Goal: Information Seeking & Learning: Learn about a topic

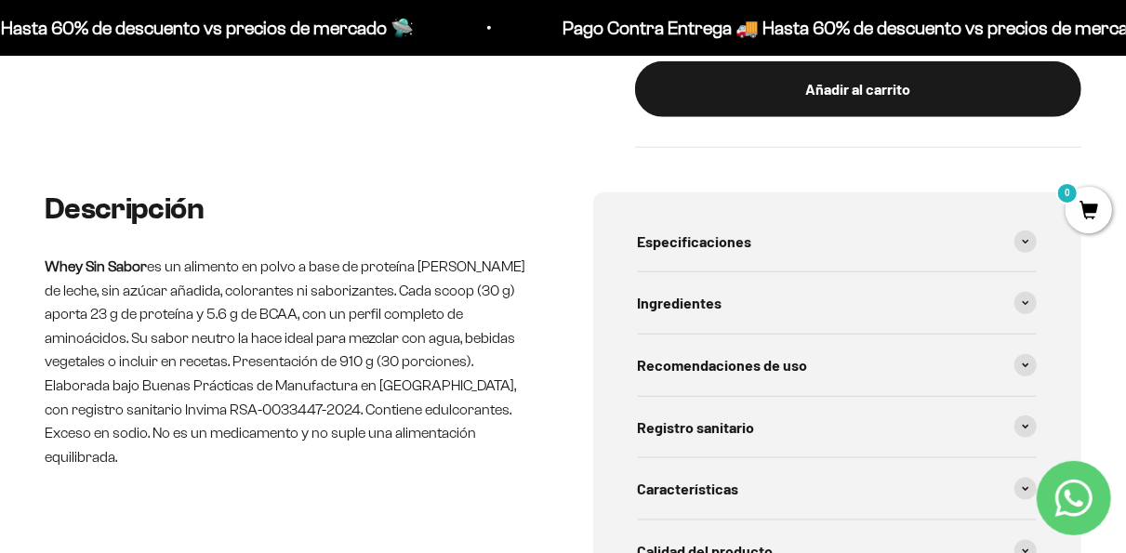
scroll to position [837, 0]
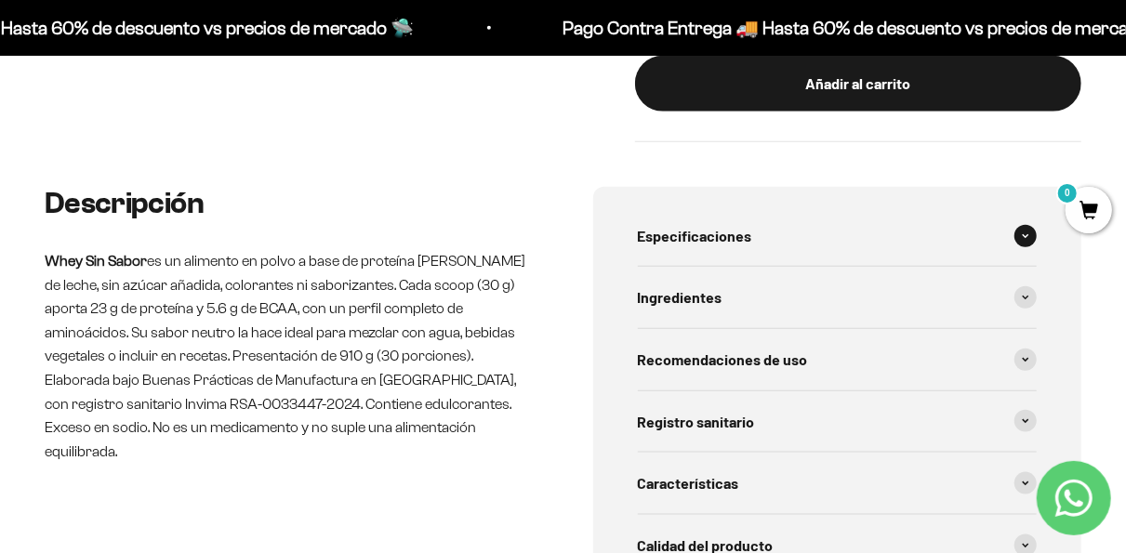
click at [1015, 236] on span at bounding box center [1025, 236] width 22 height 22
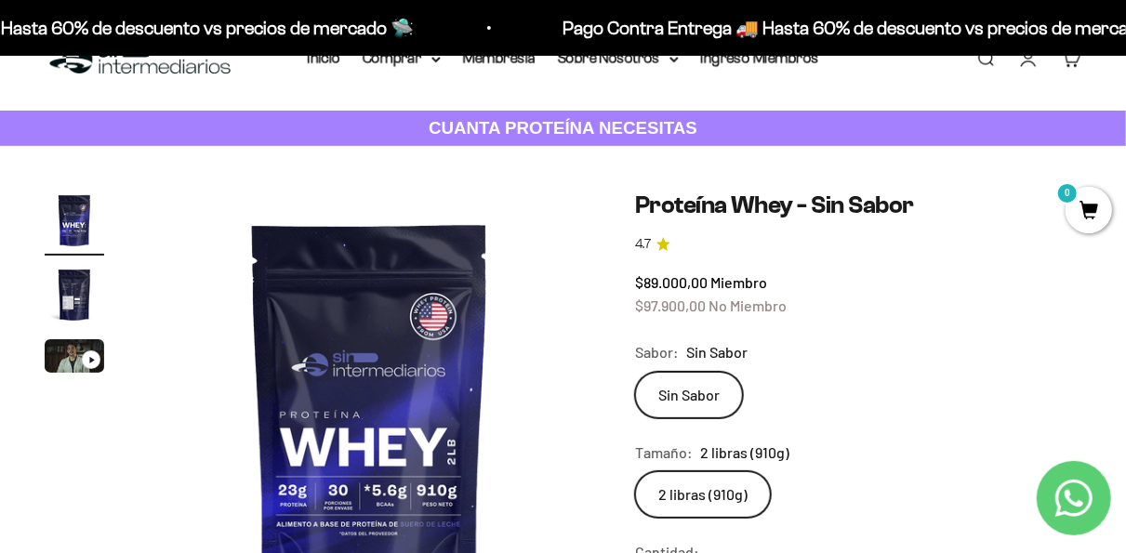
scroll to position [0, 0]
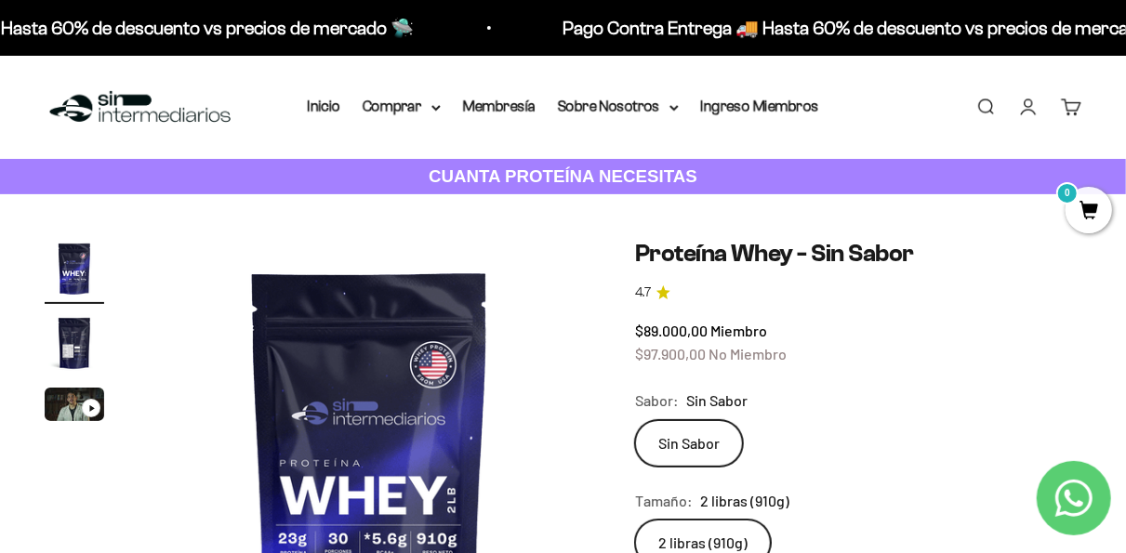
click at [60, 347] on img "Ir al artículo 2" at bounding box center [75, 343] width 60 height 60
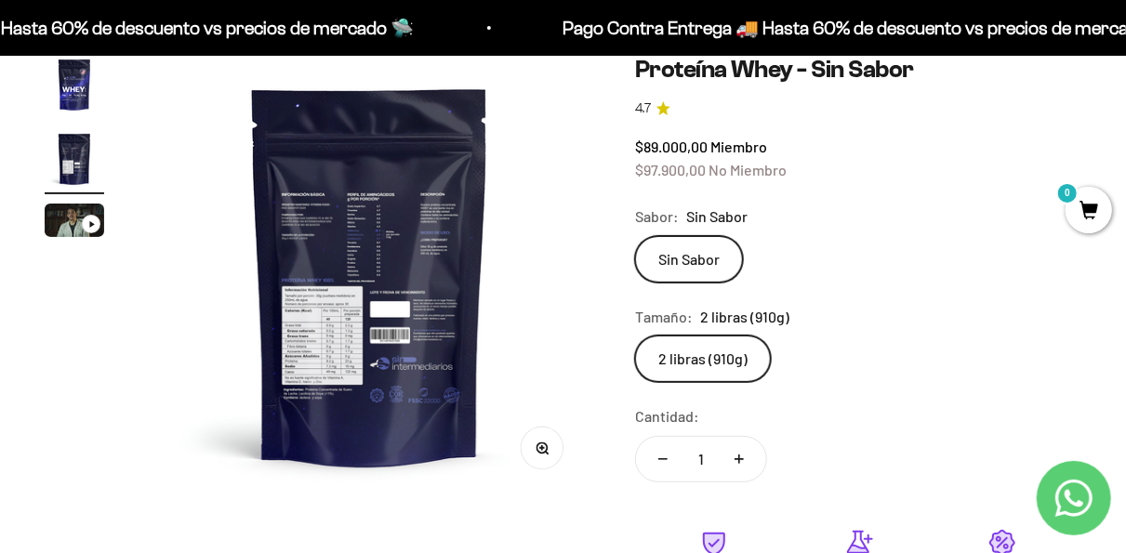
scroll to position [186, 0]
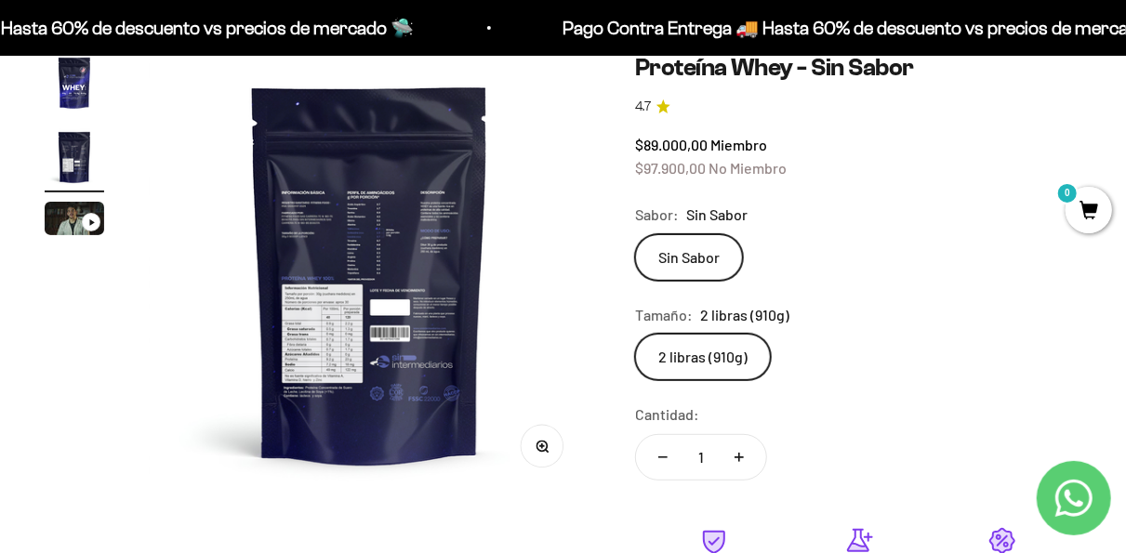
click at [336, 324] on img at bounding box center [370, 274] width 442 height 442
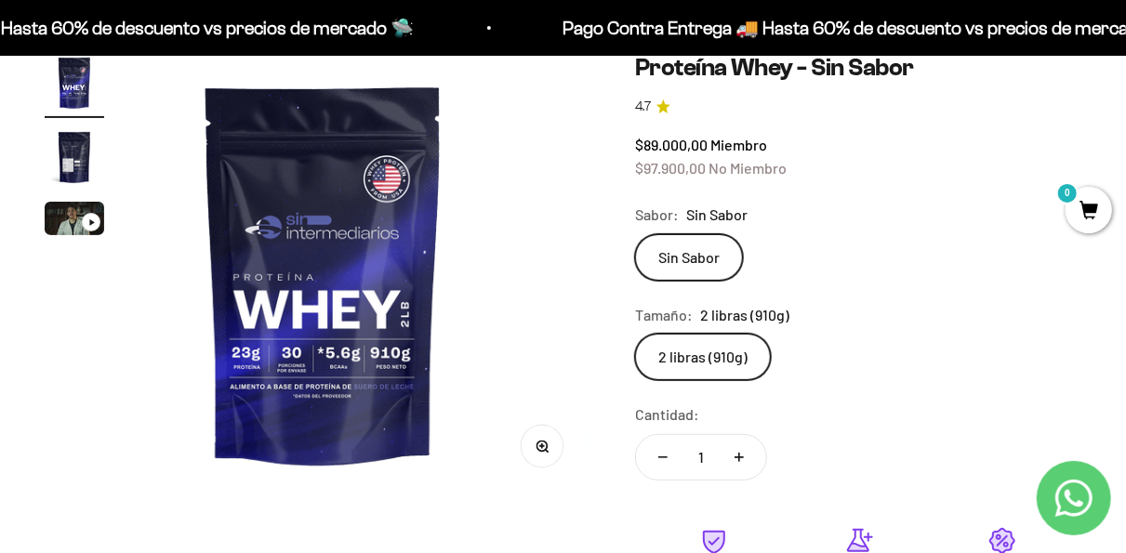
scroll to position [0, 0]
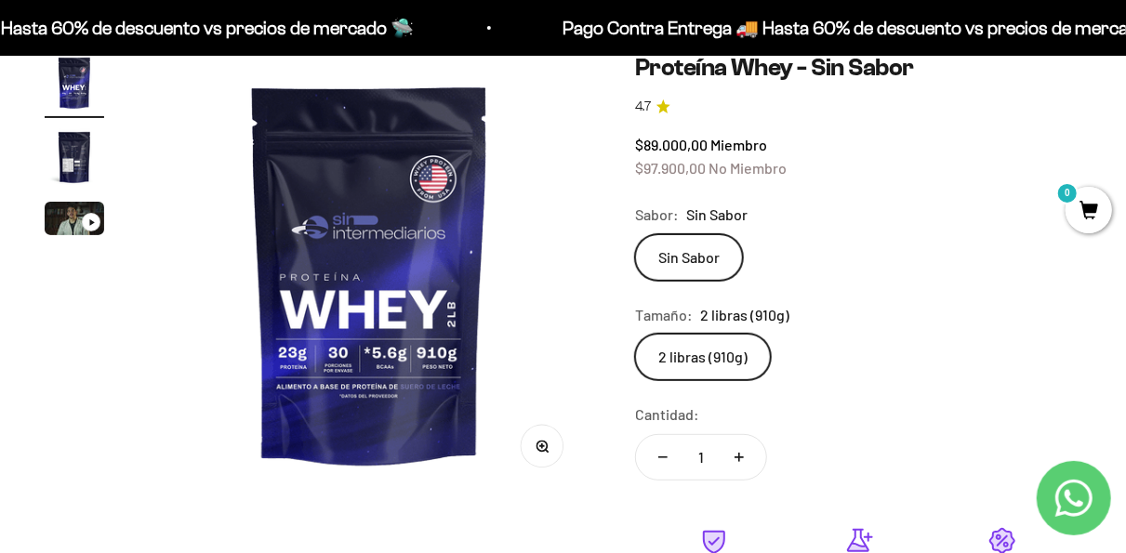
click at [62, 152] on img "Ir al artículo 2" at bounding box center [75, 157] width 60 height 60
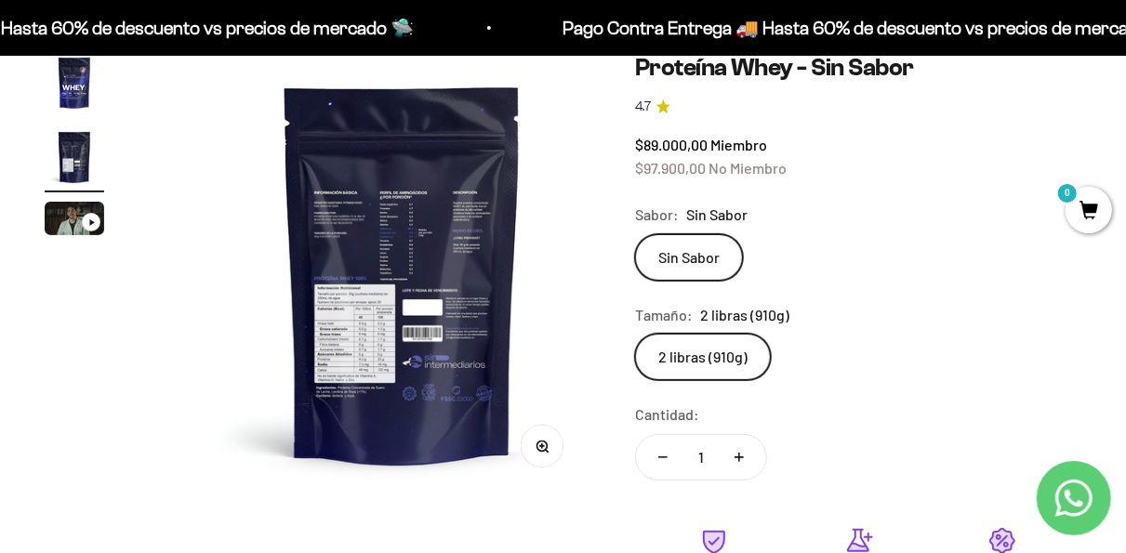
scroll to position [0, 453]
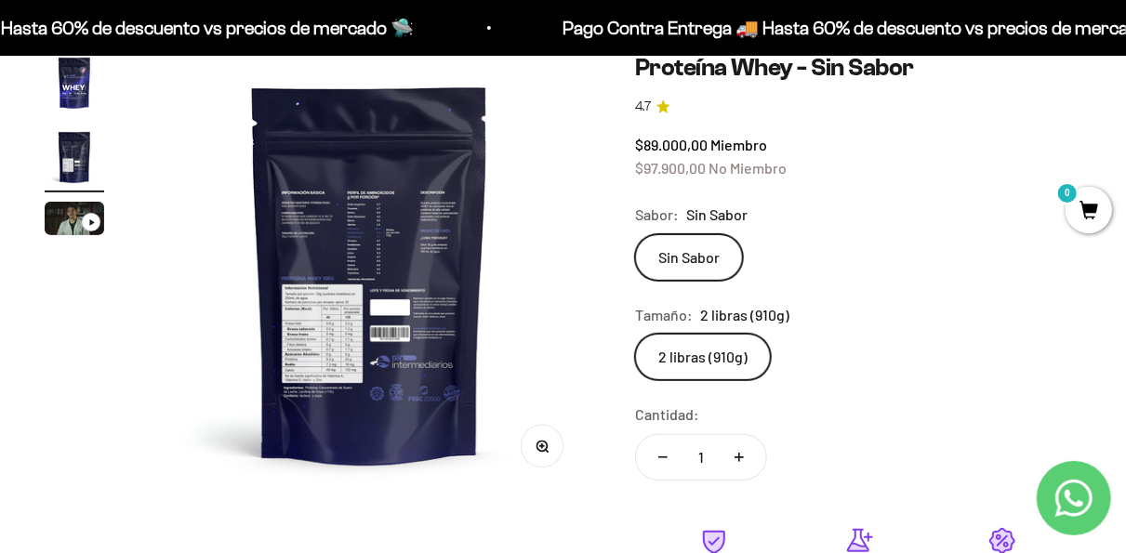
click at [547, 452] on icon "button" at bounding box center [542, 446] width 13 height 13
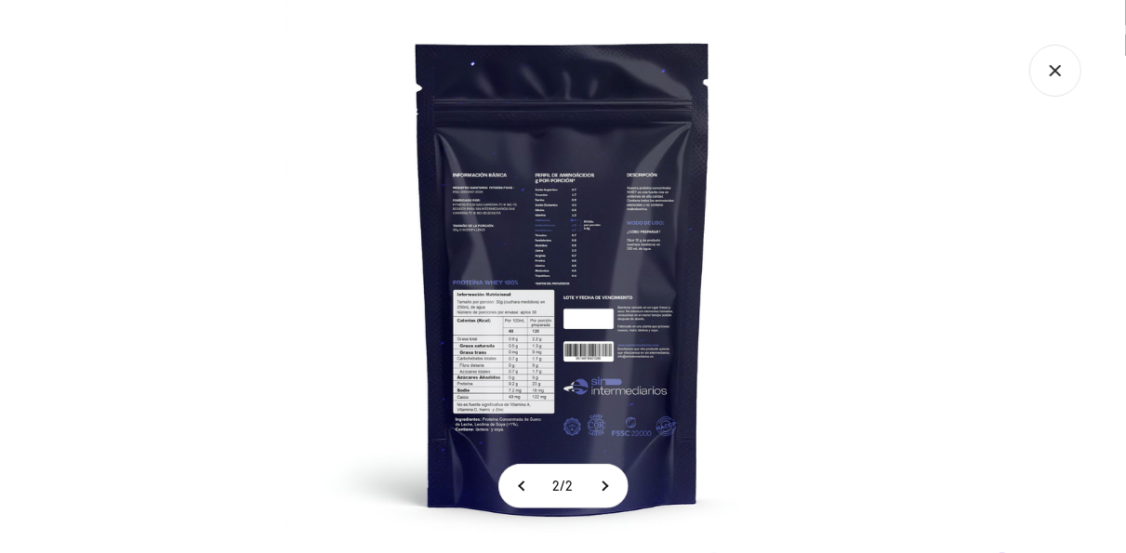
click at [533, 365] on img at bounding box center [562, 276] width 553 height 553
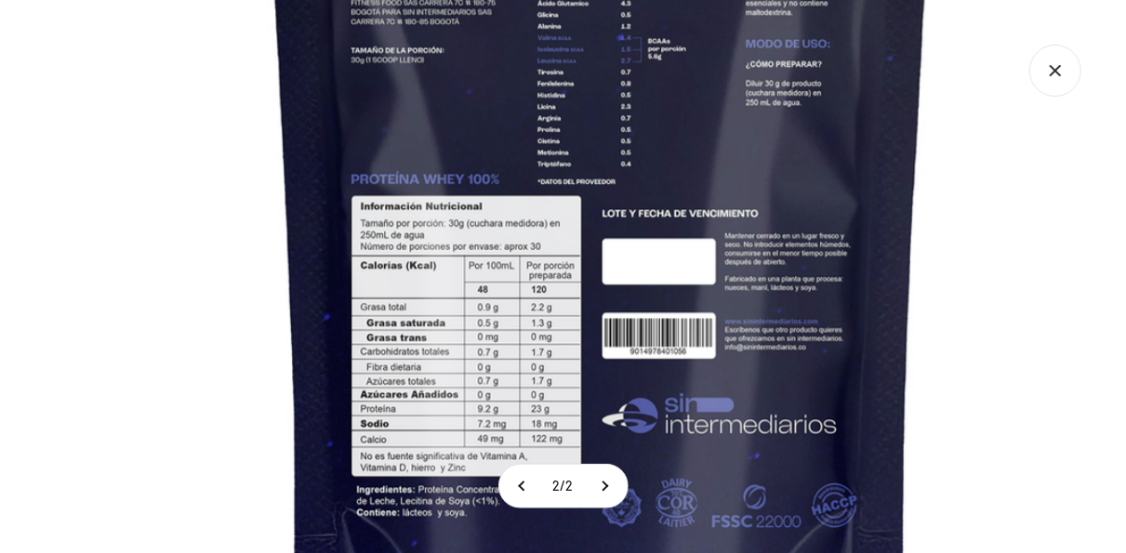
click at [532, 363] on img at bounding box center [600, 165] width 1255 height 1255
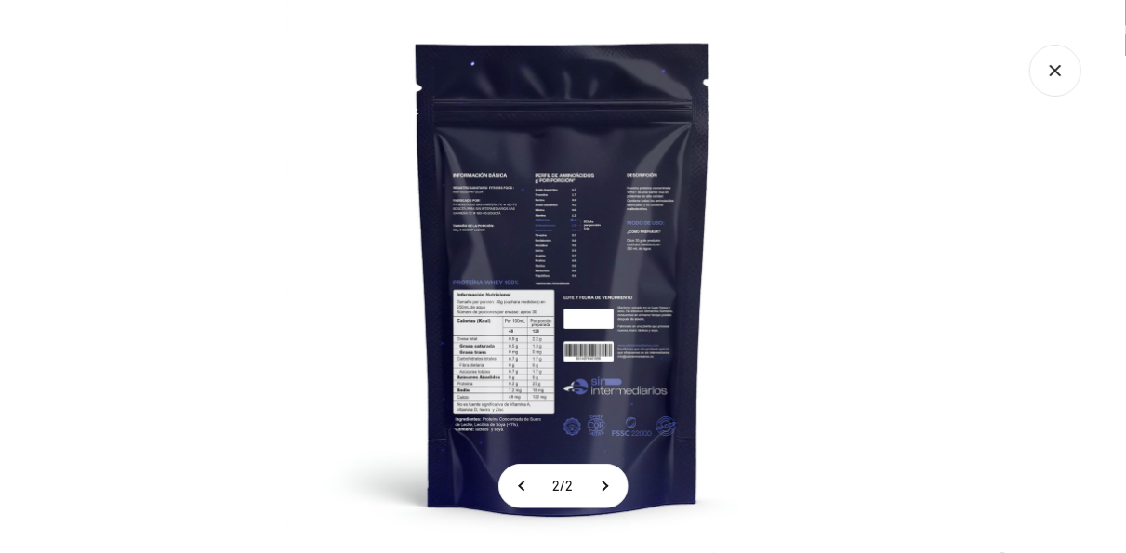
click at [532, 363] on img at bounding box center [562, 276] width 553 height 553
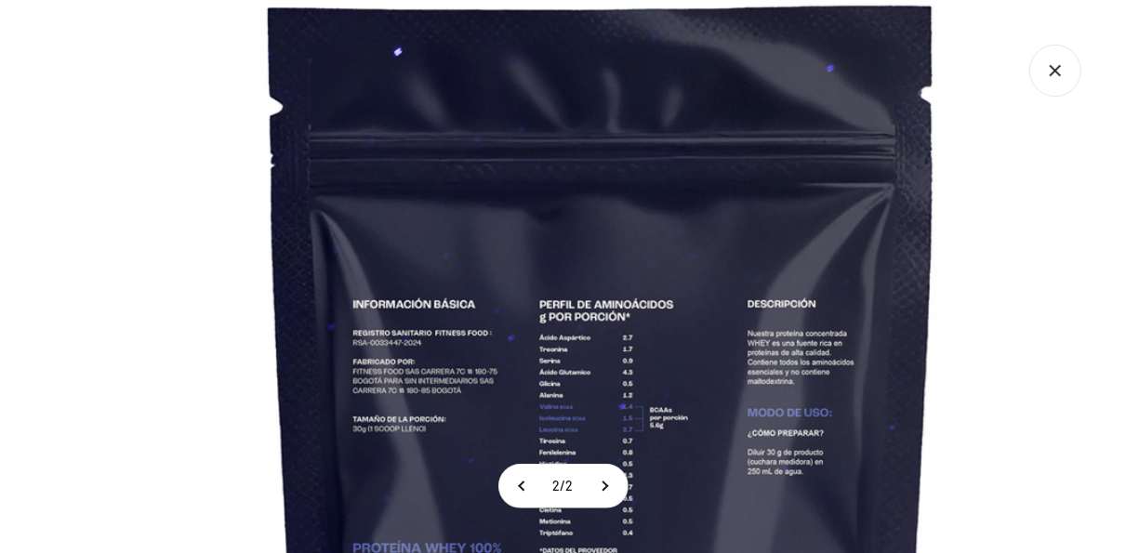
click at [1039, 74] on icon "Cerrar galería" at bounding box center [1055, 71] width 52 height 52
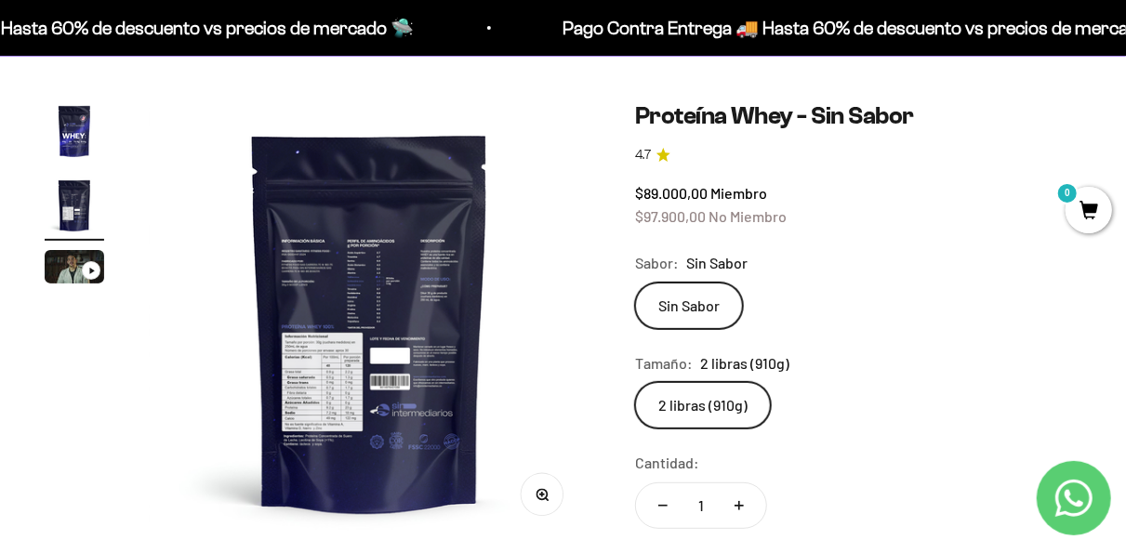
scroll to position [0, 0]
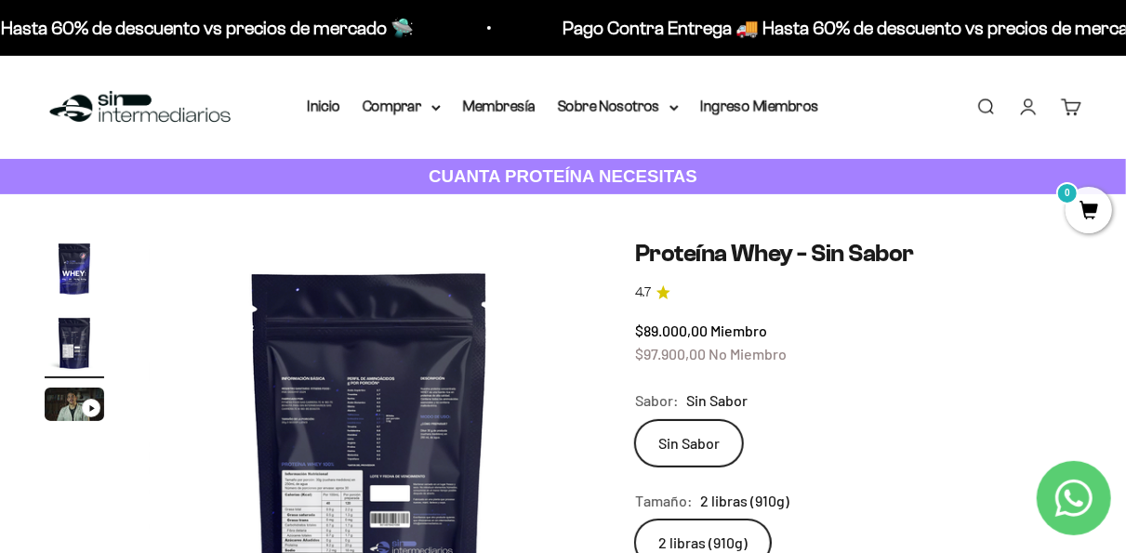
click at [989, 263] on h1 "Proteína Whey - Sin Sabor" at bounding box center [858, 253] width 446 height 29
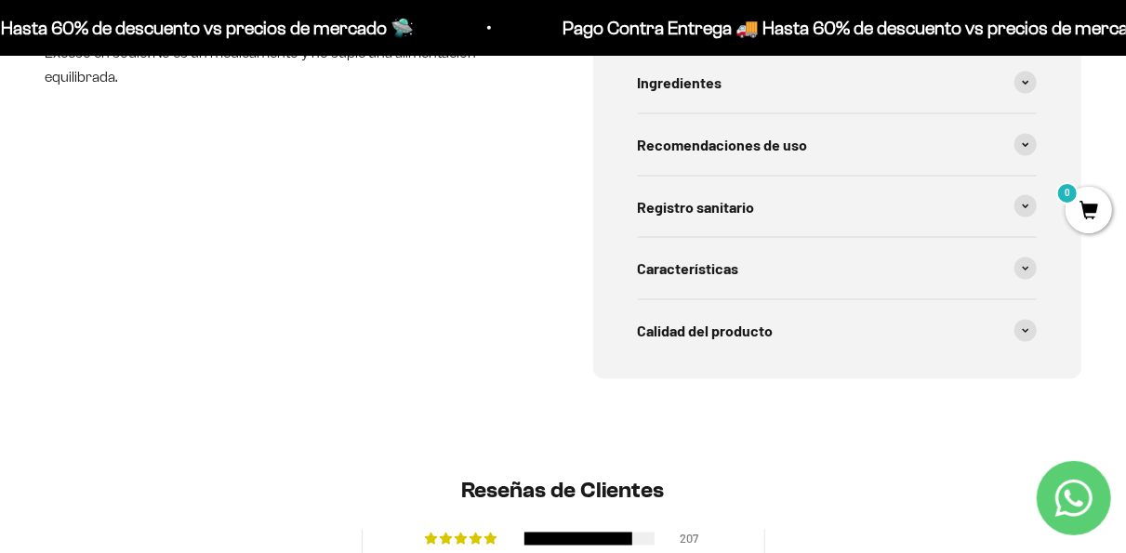
scroll to position [1023, 0]
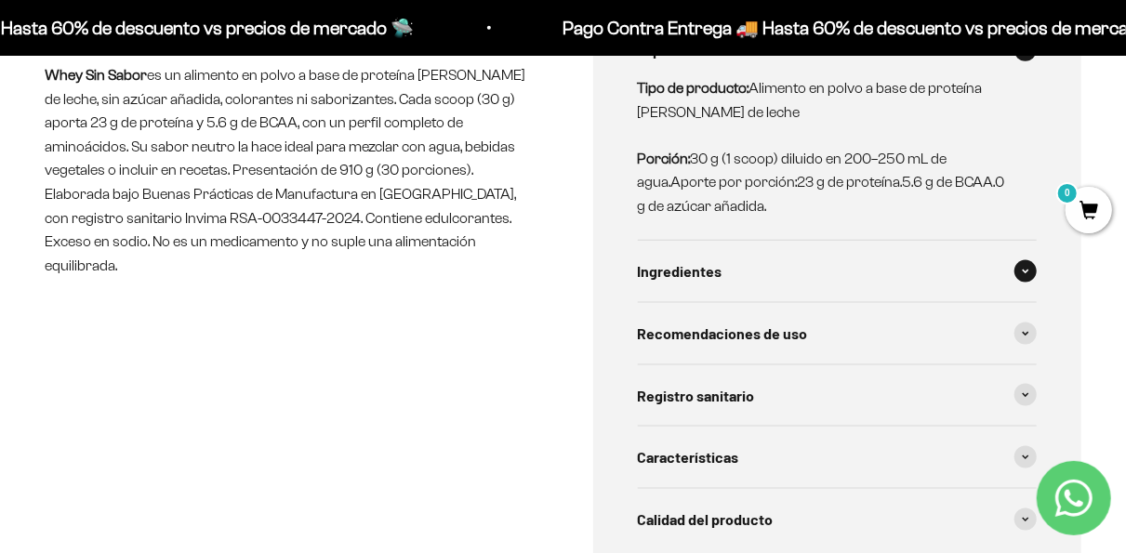
click at [1027, 270] on icon at bounding box center [1025, 272] width 7 height 6
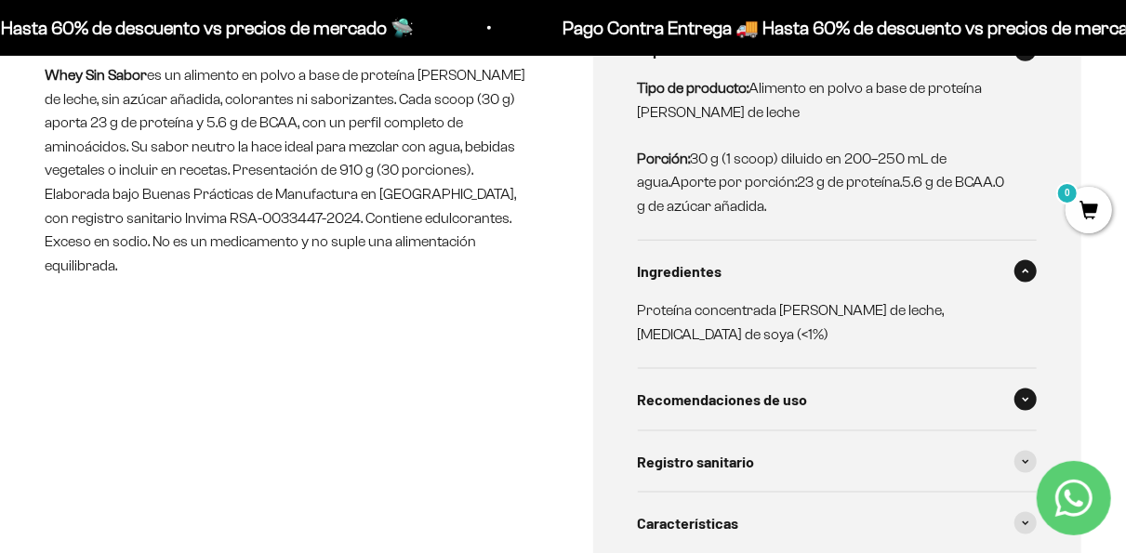
click at [1029, 401] on span at bounding box center [1025, 400] width 22 height 22
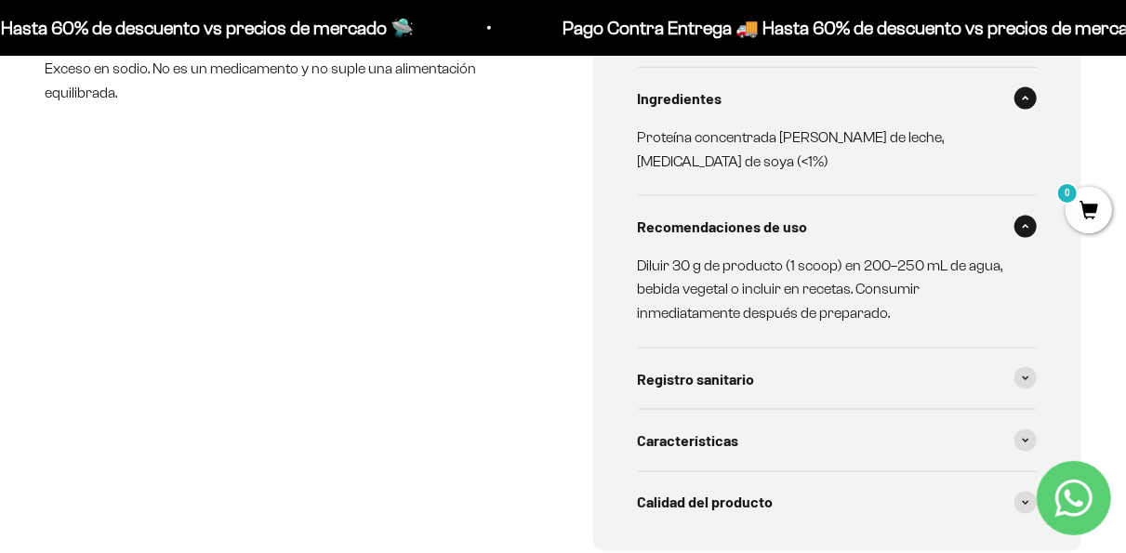
scroll to position [1209, 0]
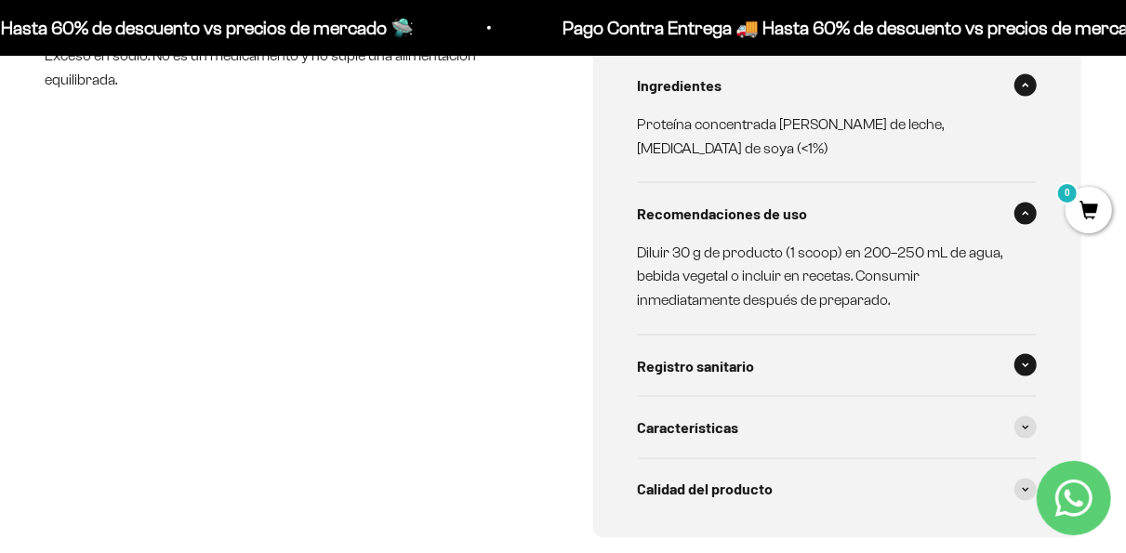
click at [1024, 379] on div "Registro sanitario" at bounding box center [838, 366] width 400 height 61
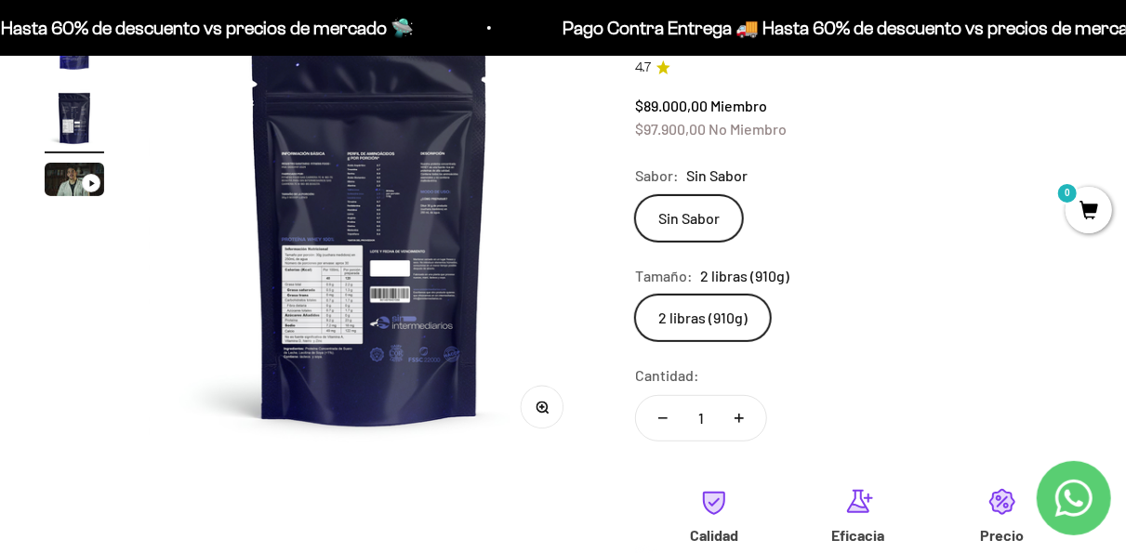
scroll to position [0, 0]
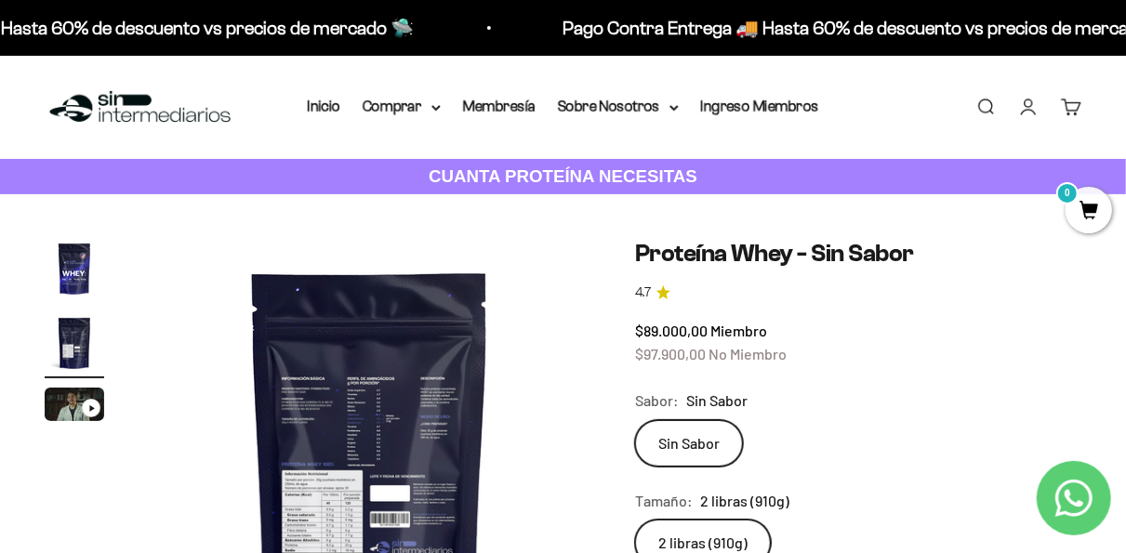
click at [947, 284] on link "4.7" at bounding box center [858, 293] width 446 height 20
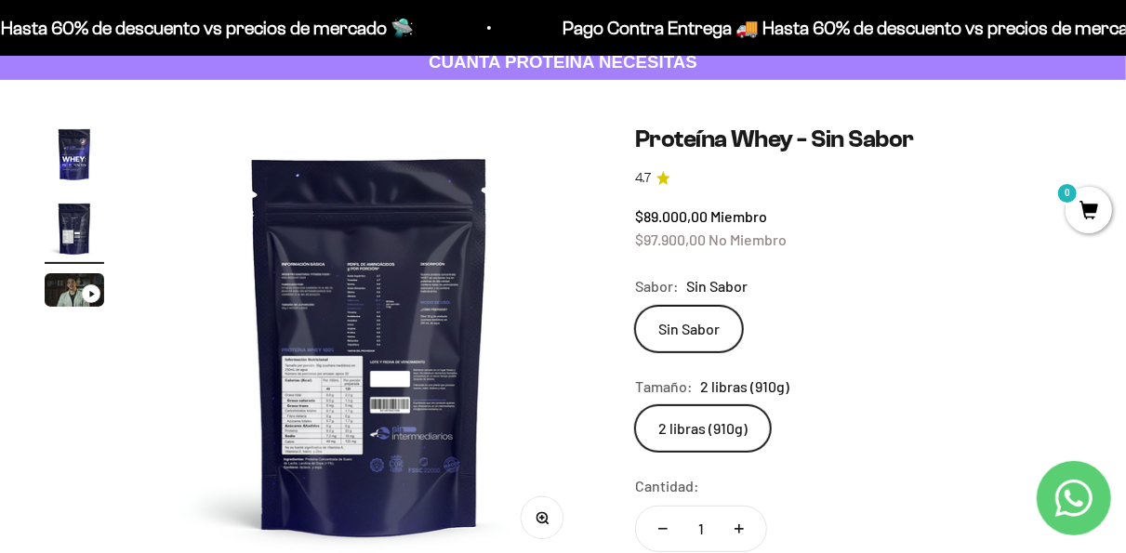
scroll to position [93, 0]
